Goal: Find specific page/section: Find specific page/section

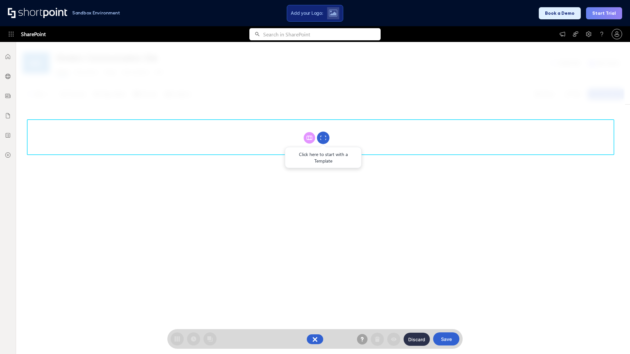
click at [323, 138] on circle at bounding box center [323, 138] width 12 height 12
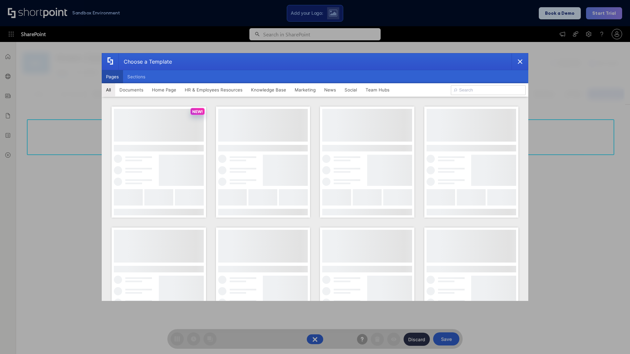
click at [112, 77] on button "Pages" at bounding box center [112, 76] width 21 height 13
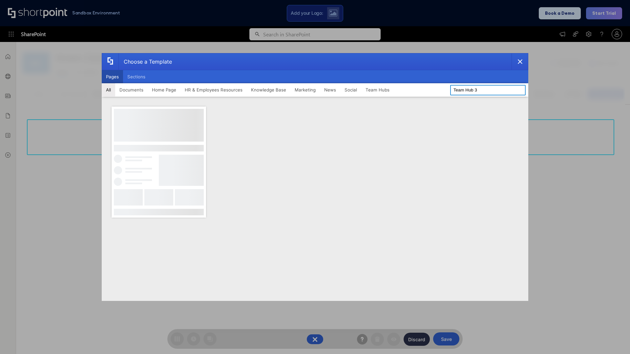
type input "Team Hub 3"
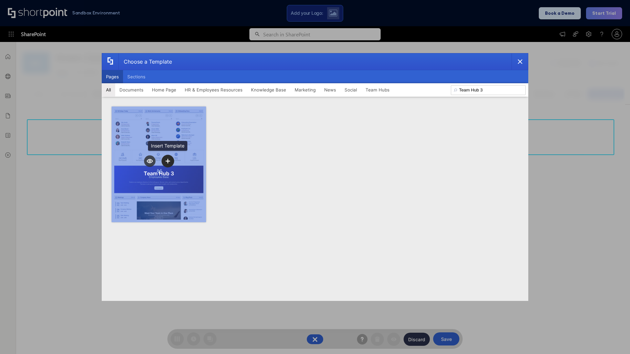
click at [168, 161] on icon "template selector" at bounding box center [167, 161] width 5 height 5
